Goal: Transaction & Acquisition: Purchase product/service

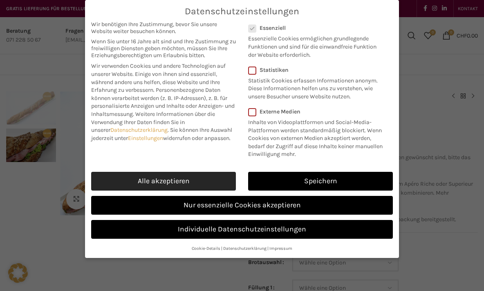
click at [173, 179] on link "Alle akzeptieren" at bounding box center [163, 181] width 145 height 19
checkbox input "true"
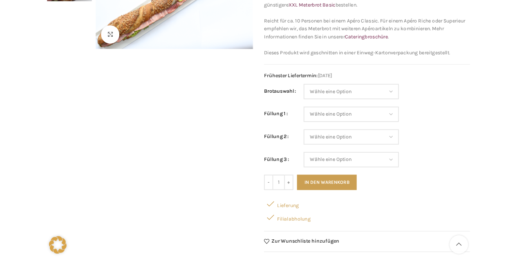
scroll to position [164, 0]
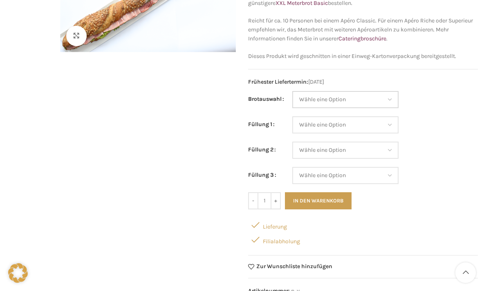
click at [393, 95] on select "Wähle eine Option Baguette Paillasse dunkel Paillasse knusper (Bild) Laugenbagu…" at bounding box center [345, 99] width 106 height 17
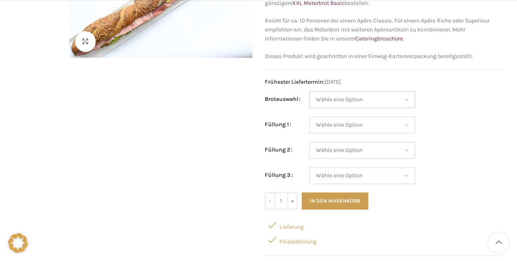
click at [409, 99] on select "Wähle eine Option Baguette Paillasse dunkel Paillasse knusper (Bild) Laugenbagu…" at bounding box center [362, 99] width 106 height 17
select select "Laugenbaguette"
click at [309, 91] on select "Wähle eine Option Baguette Paillasse dunkel Paillasse knusper (Bild) Laugenbagu…" at bounding box center [362, 99] width 106 height 17
click at [401, 119] on select "Wähle eine Option Lachs (Deluxe) Roastbeef (Deluxe) Rohschinken (Deluxe) Mostbr…" at bounding box center [362, 125] width 106 height 17
click at [309, 117] on select "Wähle eine Option Lachs (Deluxe) Roastbeef (Deluxe) Rohschinken (Deluxe) Mostbr…" at bounding box center [362, 125] width 106 height 17
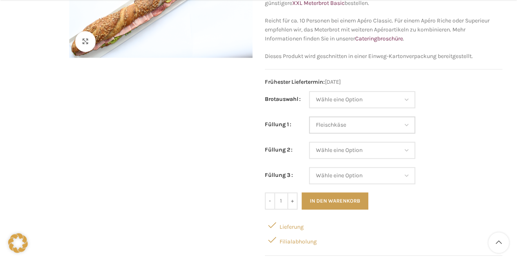
select select "Fleischkäse"
click at [408, 155] on select "Wähle eine Option Lachs (Deluxe) Roastbeef (Deluxe) Rohschinken (Deluxe) Mostbr…" at bounding box center [362, 150] width 106 height 17
click at [433, 78] on span "Frühester Liefertermin: [DATE]" at bounding box center [384, 82] width 238 height 9
